Goal: Transaction & Acquisition: Obtain resource

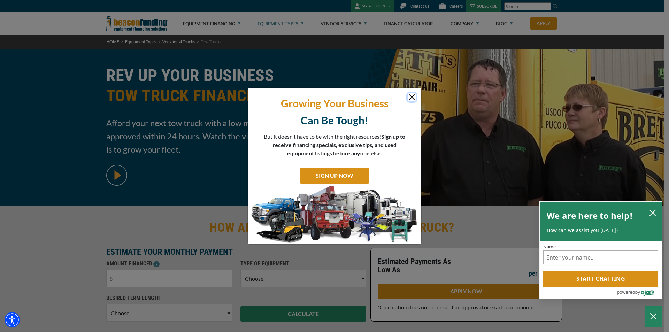
click at [652, 211] on icon "close chatbox" at bounding box center [653, 213] width 6 height 6
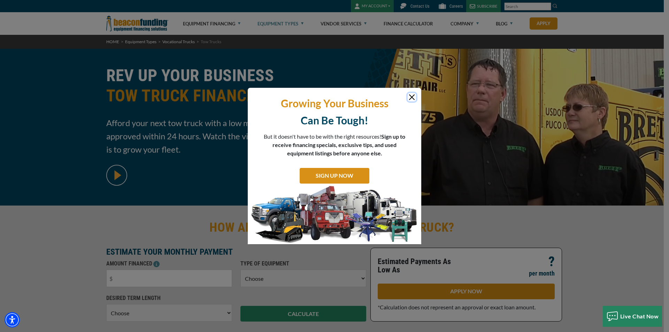
click at [412, 97] on button "Close" at bounding box center [412, 97] width 8 height 8
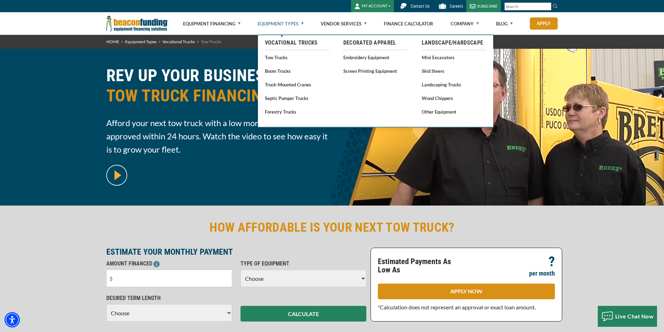
click at [290, 23] on link "Equipment Types" at bounding box center [281, 24] width 46 height 22
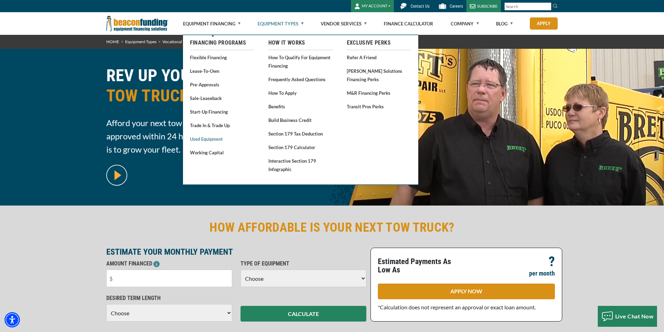
click at [211, 138] on link "Used Equipment" at bounding box center [222, 139] width 65 height 9
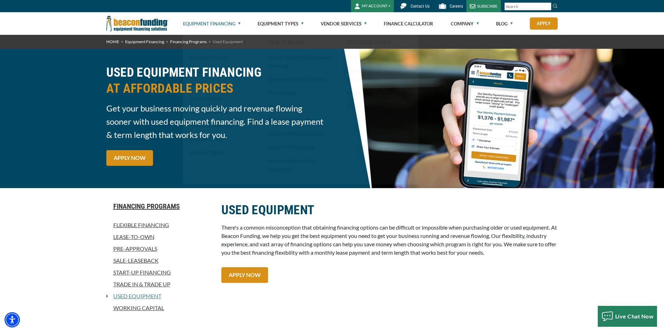
click at [51, 144] on div "USED EQUIPMENT FINANCING AT AFFORDABLE PRICES Get your business moving quickly …" at bounding box center [332, 118] width 664 height 139
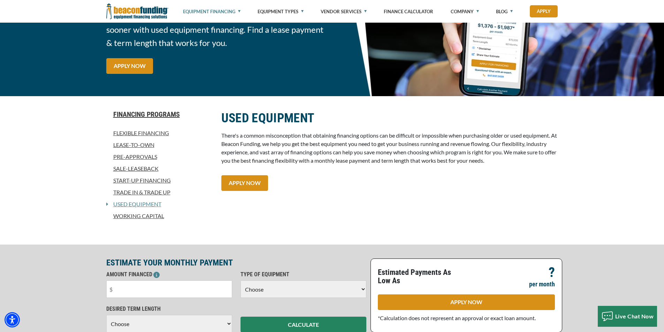
scroll to position [70, 0]
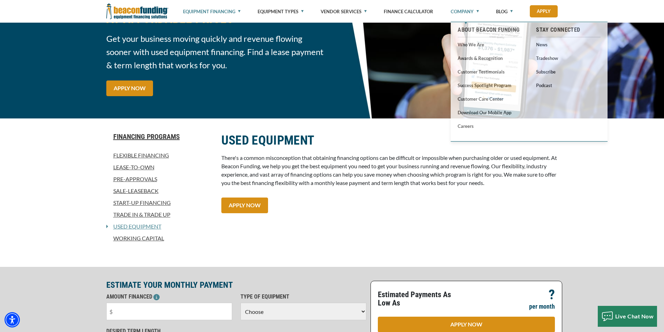
click at [467, 11] on link "Company" at bounding box center [465, 11] width 28 height 23
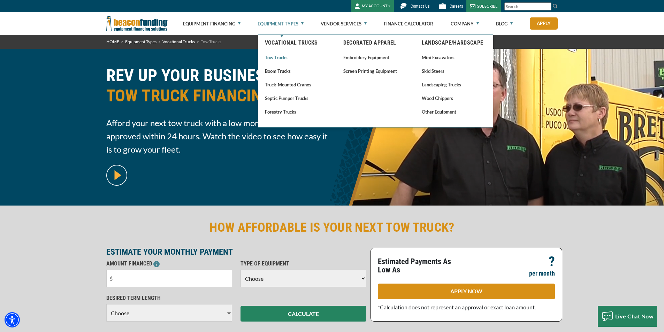
click at [272, 57] on link "Tow Trucks" at bounding box center [297, 57] width 65 height 9
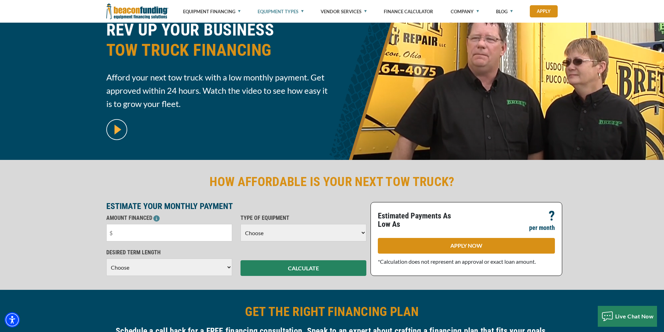
scroll to position [139, 0]
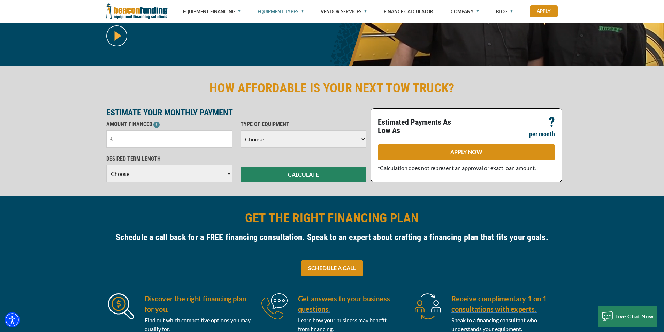
click at [231, 172] on select "Choose 36 Months 48 Months 60 Months" at bounding box center [169, 173] width 126 height 17
select select "48"
click at [106, 172] on select "Choose 36 Months 48 Months 60 Months" at bounding box center [169, 173] width 126 height 17
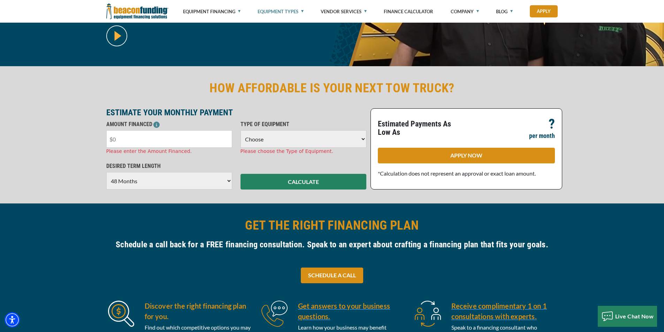
click at [171, 141] on input "text" at bounding box center [169, 138] width 126 height 17
type input "$20,000"
click at [258, 141] on select "Choose Backhoe Boom/Bucket Truck Chipper Commercial Mower Crane DTG/DTF Printin…" at bounding box center [304, 138] width 126 height 17
select select "5"
click at [241, 130] on select "Choose Backhoe Boom/Bucket Truck Chipper Commercial Mower Crane DTG/DTF Printin…" at bounding box center [304, 138] width 126 height 17
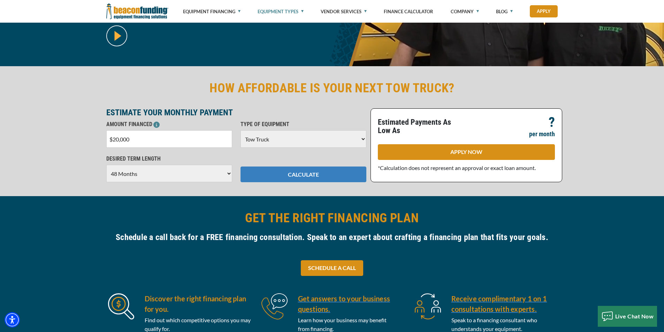
drag, startPoint x: 299, startPoint y: 179, endPoint x: 298, endPoint y: 175, distance: 4.0
click at [298, 175] on button "CALCULATE" at bounding box center [304, 175] width 126 height 16
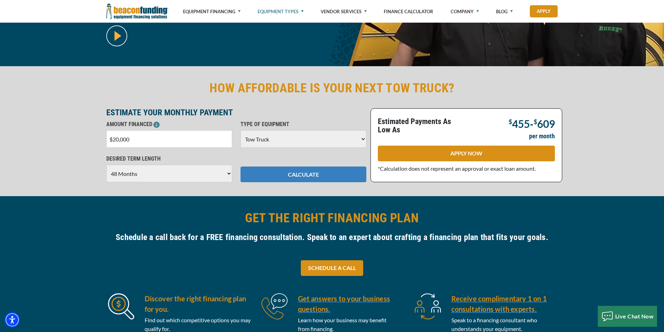
click at [298, 175] on button "CALCULATE" at bounding box center [304, 175] width 126 height 16
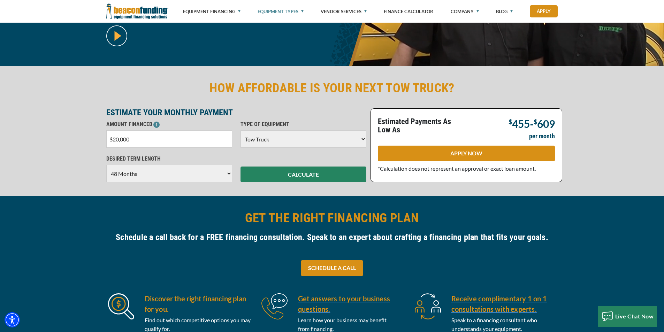
click at [133, 140] on input "$20,000" at bounding box center [169, 138] width 126 height 17
type input "$2"
type input "$15,000"
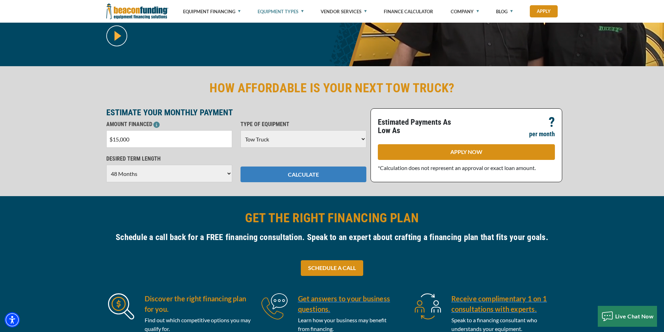
click at [303, 173] on button "CALCULATE" at bounding box center [304, 175] width 126 height 16
